Goal: Task Accomplishment & Management: Manage account settings

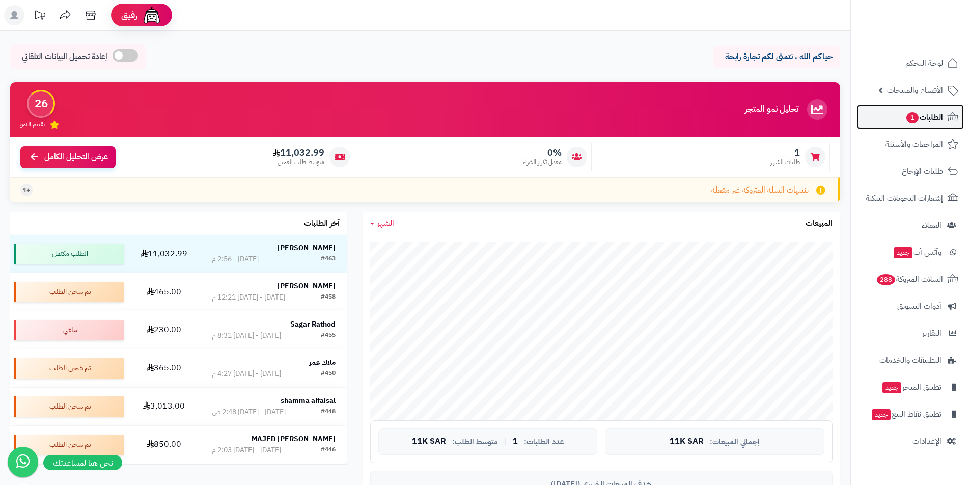
click at [923, 120] on span "الطلبات 1" at bounding box center [924, 117] width 38 height 14
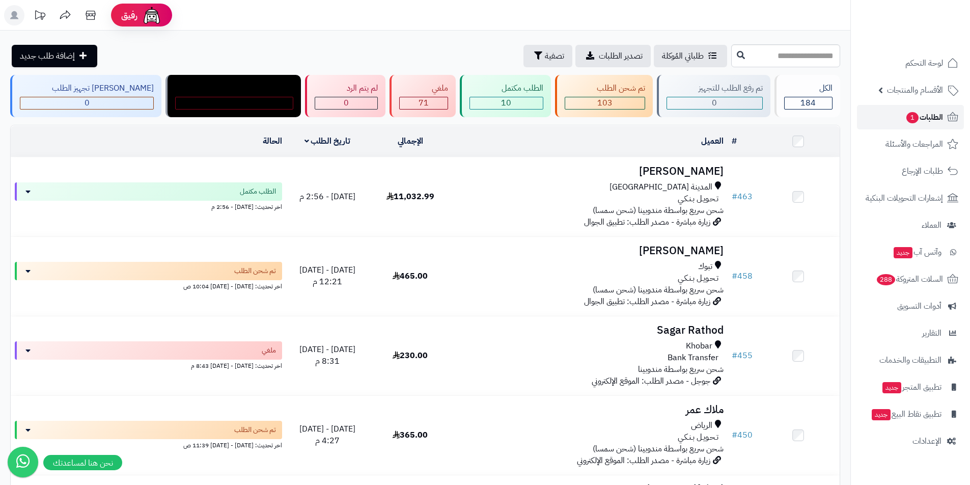
click at [893, 116] on link "الطلبات 1" at bounding box center [910, 117] width 107 height 24
click at [920, 118] on span "الطلبات 1" at bounding box center [924, 117] width 38 height 14
click at [934, 118] on span "الطلبات 1" at bounding box center [924, 117] width 38 height 14
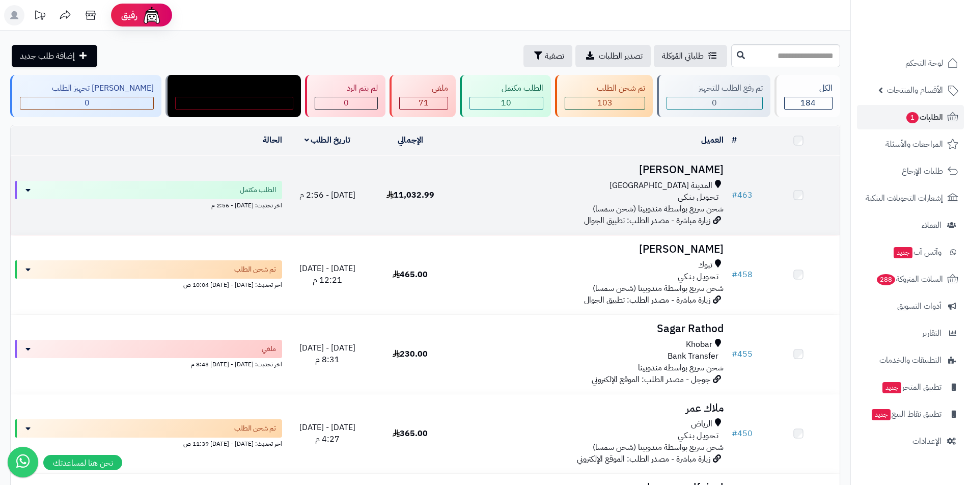
click at [698, 169] on h3 "[PERSON_NAME]" at bounding box center [590, 170] width 268 height 12
